Goal: Check status: Check status

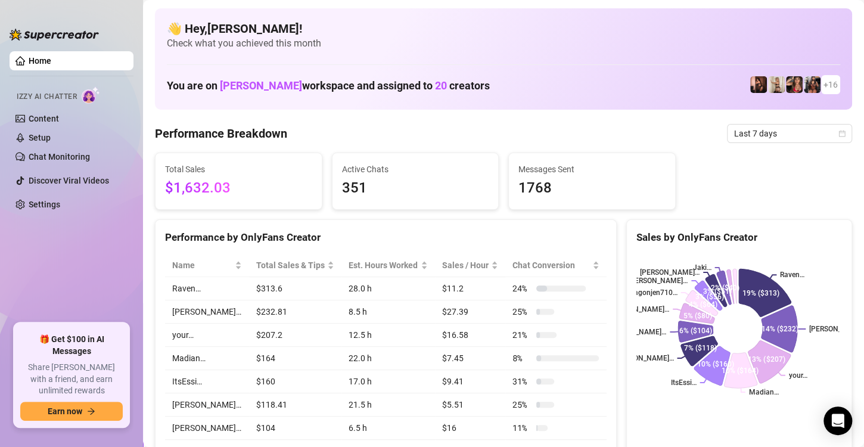
click at [29, 306] on ul "Home Izzy AI Chatter Content Setup Chat Monitoring Discover Viral Videos Settin…" at bounding box center [72, 182] width 124 height 272
click at [374, 55] on div "👋 Hey, [PERSON_NAME] ! Check what you achieved this month You are on [PERSON_NA…" at bounding box center [503, 58] width 697 height 101
click at [779, 136] on span "Last 7 days" at bounding box center [789, 134] width 111 height 18
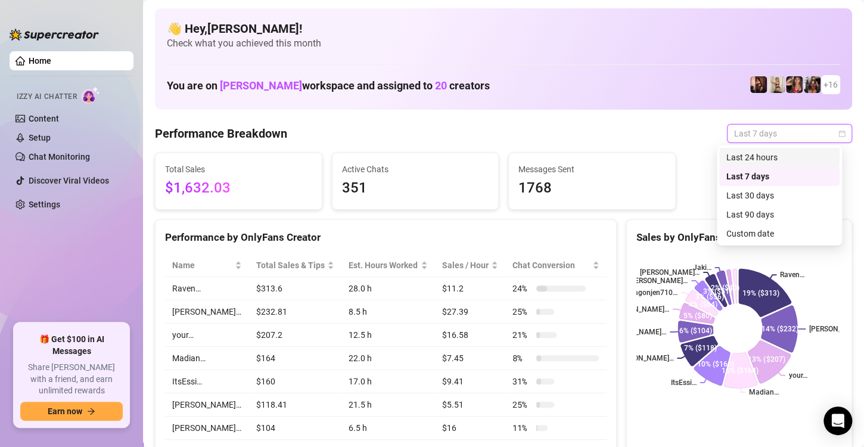
click at [772, 157] on div "Last 24 hours" at bounding box center [779, 157] width 106 height 13
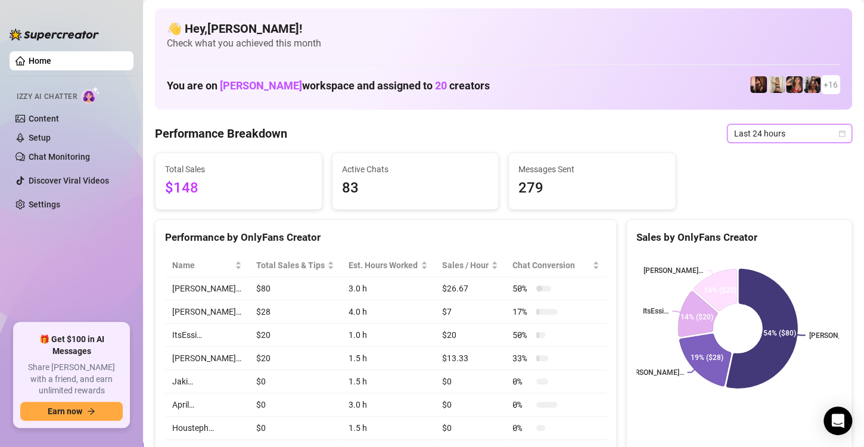
click at [838, 136] on icon "calendar" at bounding box center [841, 133] width 7 height 7
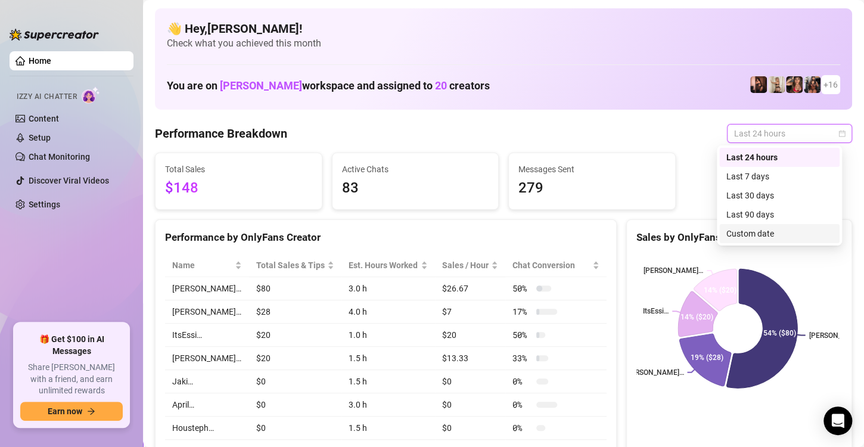
click at [773, 228] on div "Custom date" at bounding box center [779, 233] width 106 height 13
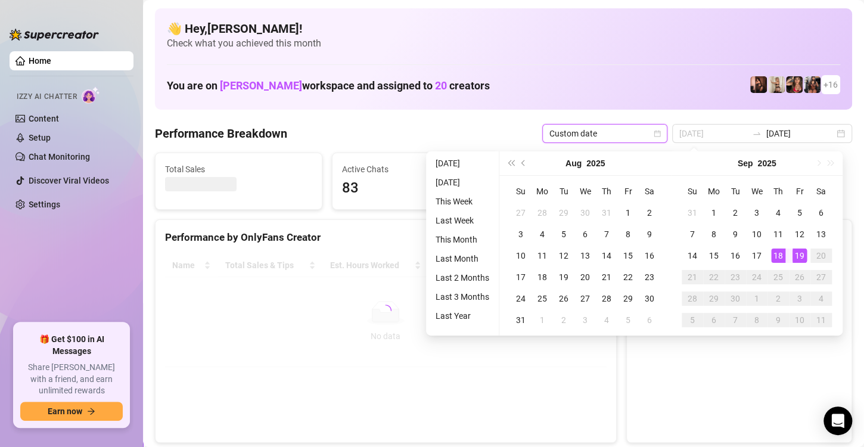
click at [781, 254] on div "18" at bounding box center [778, 255] width 14 height 14
click at [797, 256] on div "19" at bounding box center [800, 255] width 14 height 14
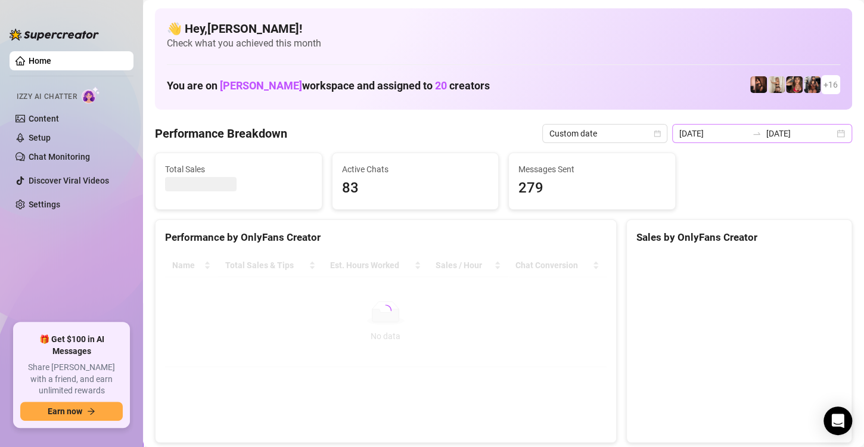
click at [827, 133] on div "[DATE] [DATE]" at bounding box center [762, 133] width 180 height 19
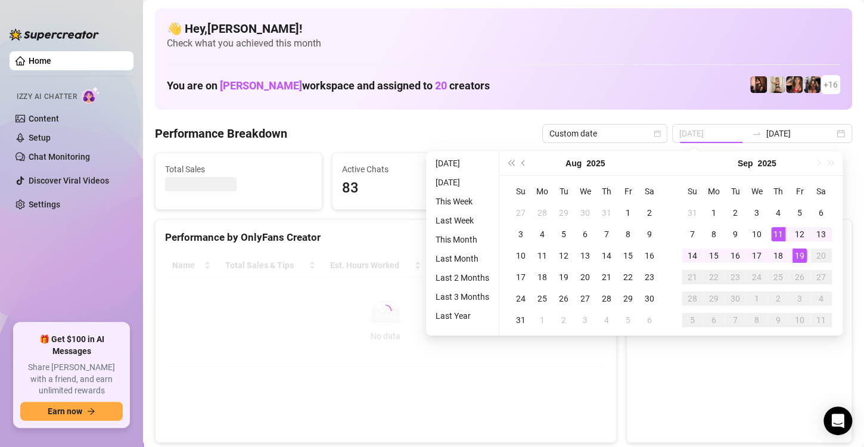
type input "[DATE]"
drag, startPoint x: 767, startPoint y: 241, endPoint x: 776, endPoint y: 252, distance: 14.4
click at [768, 241] on td "11" at bounding box center [778, 233] width 21 height 21
type input "[DATE]"
click at [778, 254] on div "18" at bounding box center [778, 255] width 14 height 14
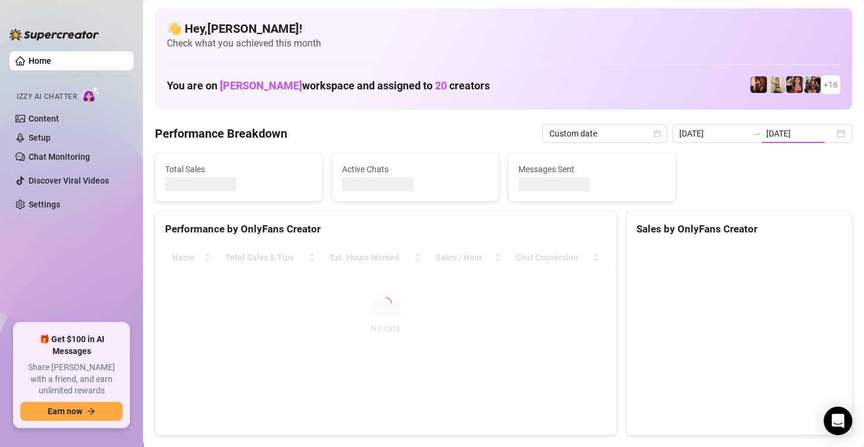
type input "[DATE]"
click at [822, 136] on input "[DATE]" at bounding box center [800, 133] width 68 height 13
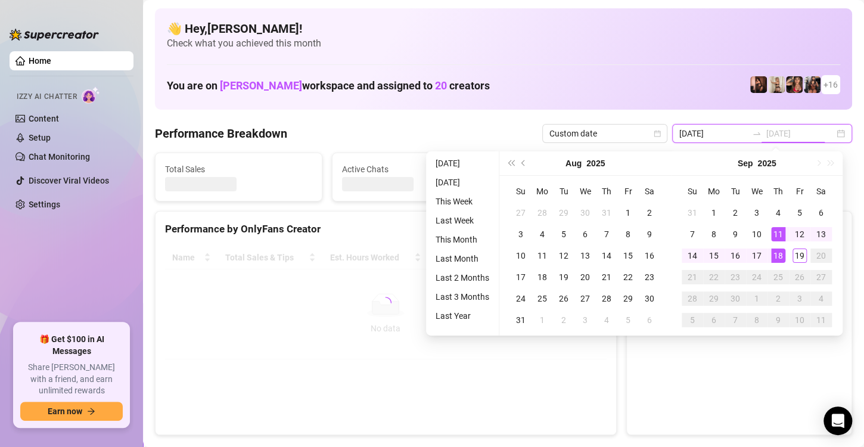
type input "[DATE]"
click at [776, 234] on div "11" at bounding box center [778, 234] width 14 height 14
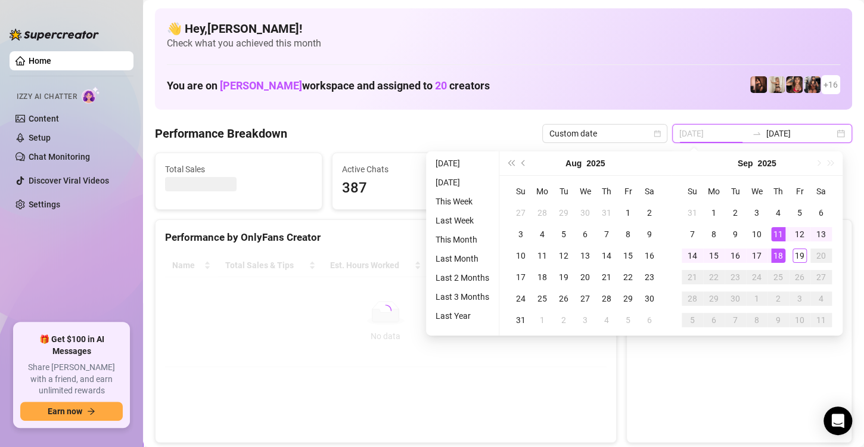
type input "[DATE]"
drag, startPoint x: 778, startPoint y: 251, endPoint x: 793, endPoint y: 240, distance: 19.5
click at [779, 255] on div "18" at bounding box center [778, 255] width 14 height 14
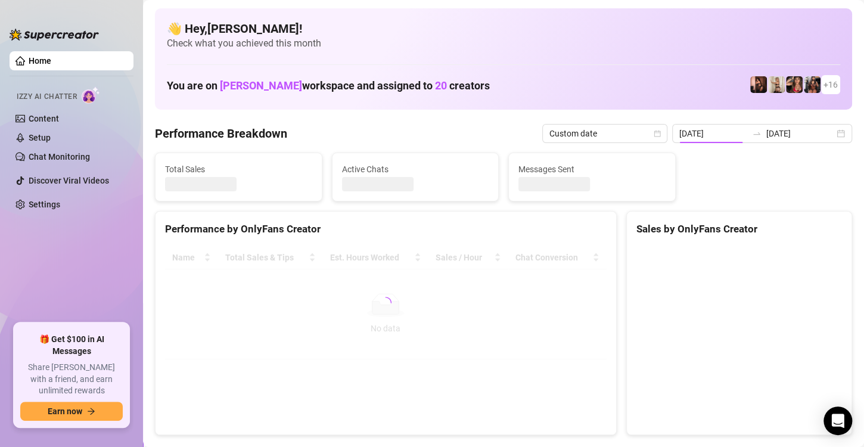
type input "[DATE]"
click at [829, 131] on div "[DATE] [DATE]" at bounding box center [762, 133] width 180 height 19
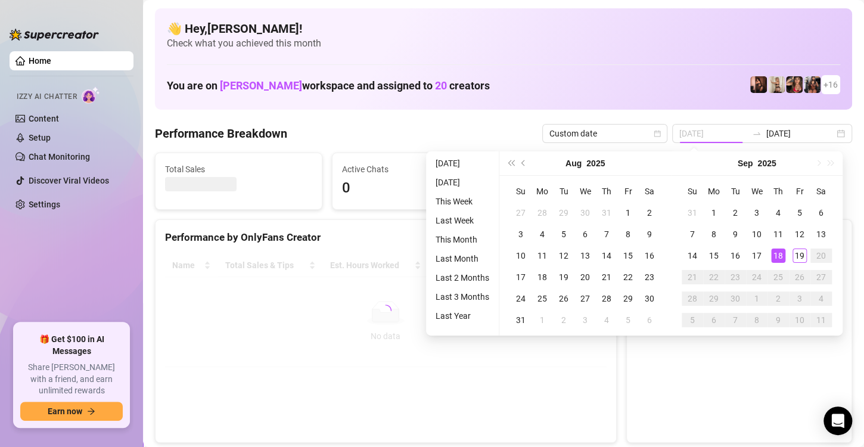
click at [776, 260] on div "18" at bounding box center [778, 255] width 14 height 14
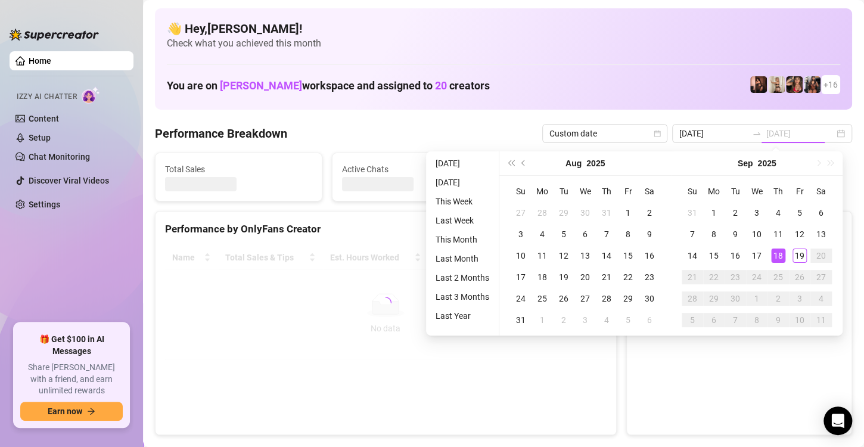
click at [776, 260] on div "18" at bounding box center [778, 255] width 14 height 14
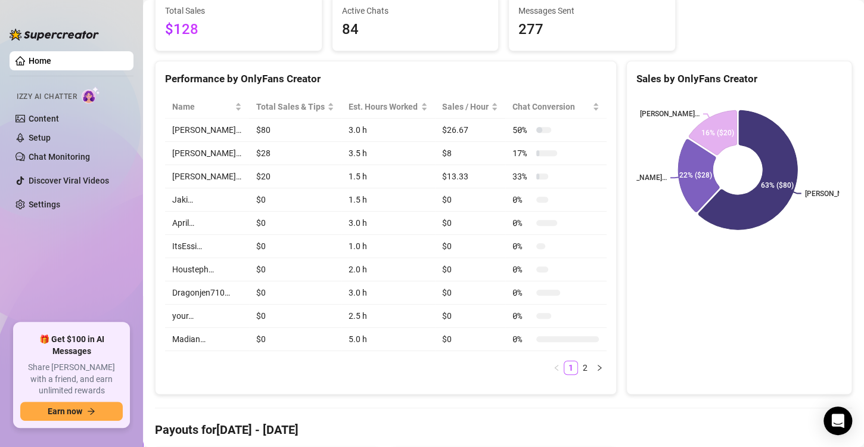
scroll to position [119, 0]
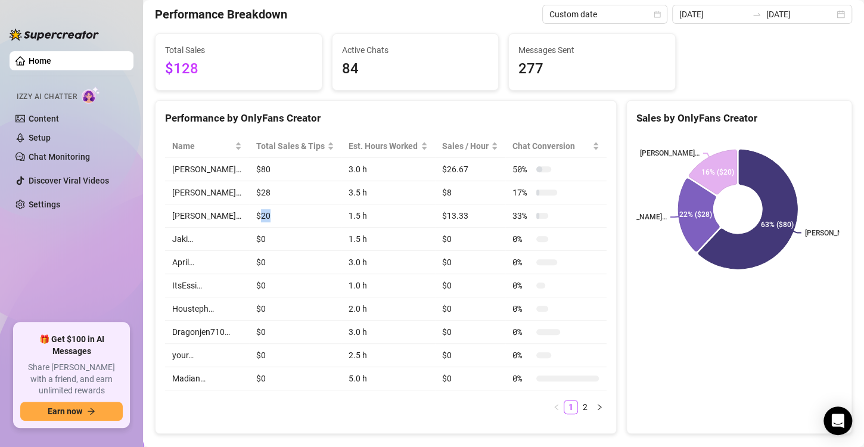
drag, startPoint x: 269, startPoint y: 211, endPoint x: 249, endPoint y: 219, distance: 21.1
click at [249, 219] on td "$20" at bounding box center [295, 215] width 93 height 23
drag, startPoint x: 274, startPoint y: 191, endPoint x: 248, endPoint y: 197, distance: 27.0
click at [249, 197] on td "$28" at bounding box center [295, 192] width 93 height 23
drag, startPoint x: 264, startPoint y: 173, endPoint x: 248, endPoint y: 174, distance: 15.5
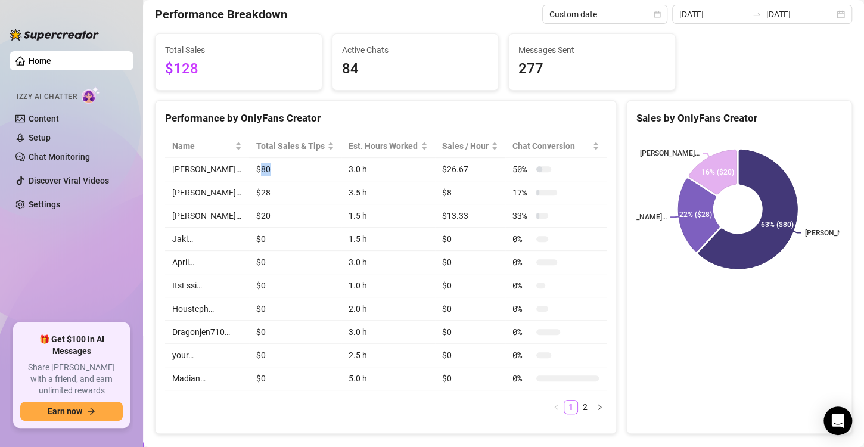
click at [249, 174] on td "$80" at bounding box center [295, 169] width 93 height 23
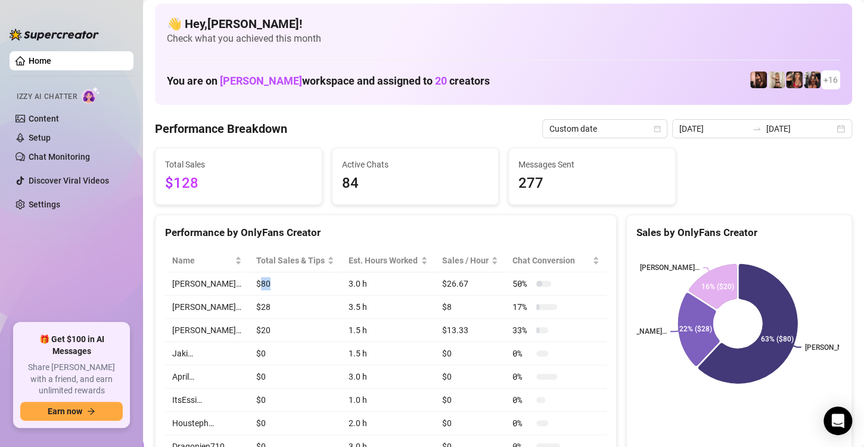
scroll to position [0, 0]
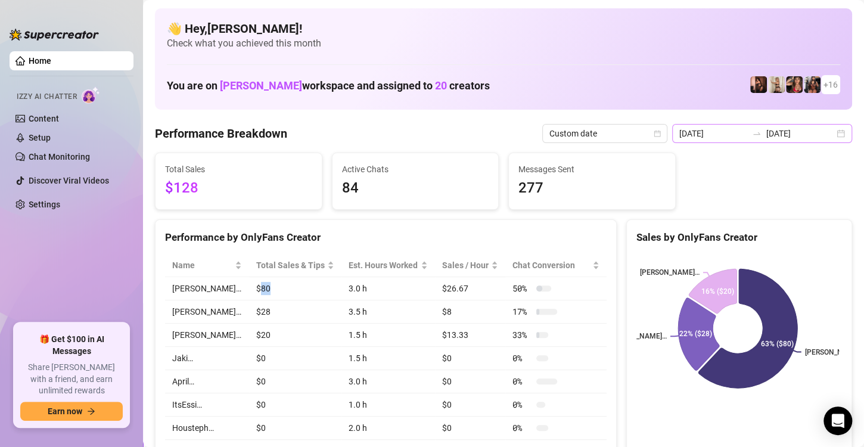
click at [828, 136] on div "[DATE] [DATE]" at bounding box center [762, 133] width 180 height 19
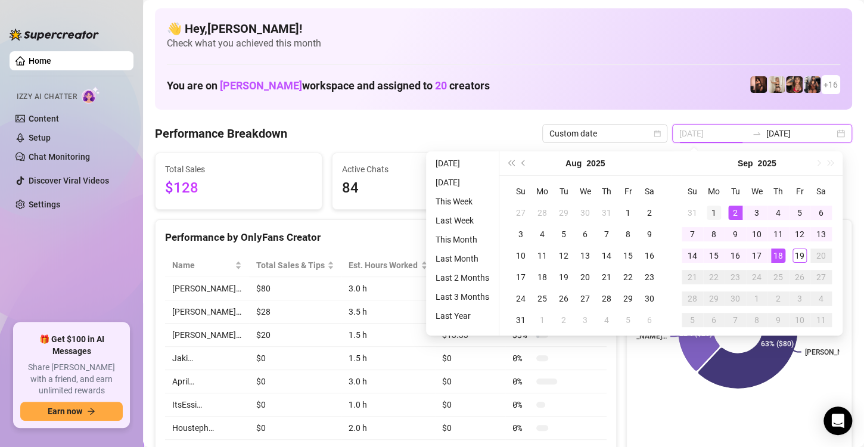
type input "[DATE]"
click at [716, 206] on div "1" at bounding box center [714, 213] width 14 height 14
type input "[DATE]"
click at [793, 253] on div "19" at bounding box center [800, 255] width 14 height 14
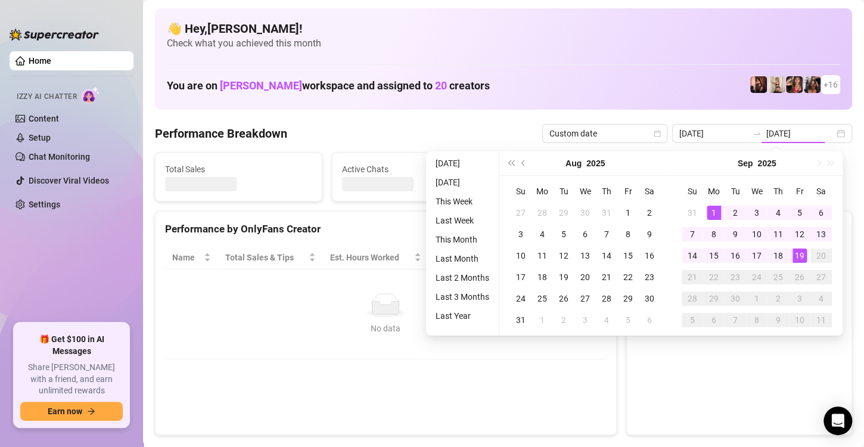
type input "[DATE]"
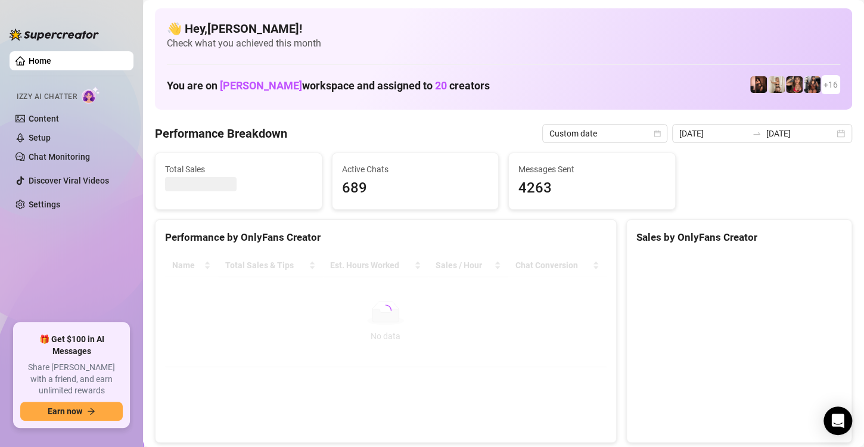
click at [496, 340] on div at bounding box center [386, 310] width 442 height 113
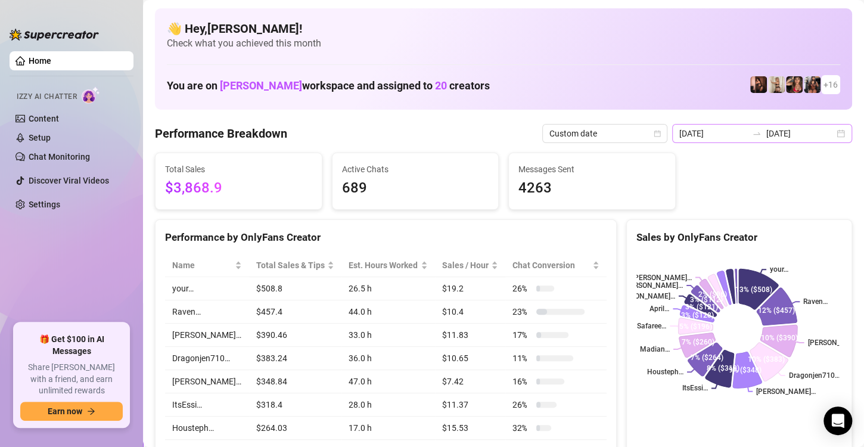
click at [838, 133] on div "[DATE] [DATE]" at bounding box center [762, 133] width 180 height 19
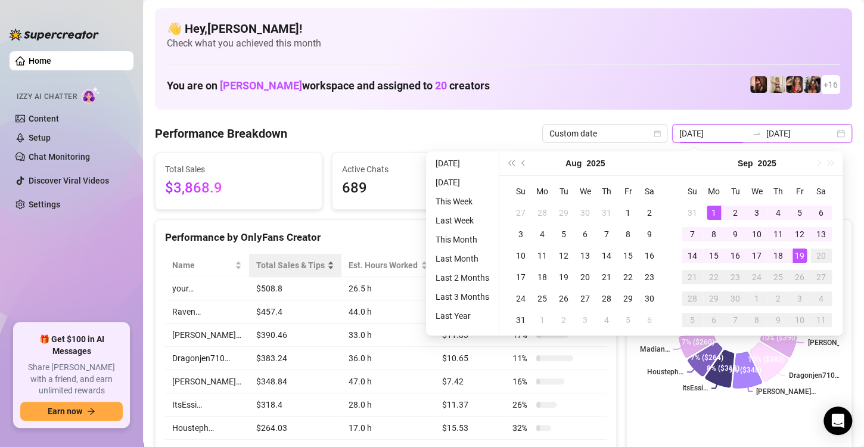
type input "[DATE]"
click at [138, 228] on aside "Home Izzy AI Chatter Content Setup Chat Monitoring Discover Viral Videos Settin…" at bounding box center [71, 223] width 143 height 447
